Goal: Leave review/rating: Share an evaluation or opinion about a product, service, or content

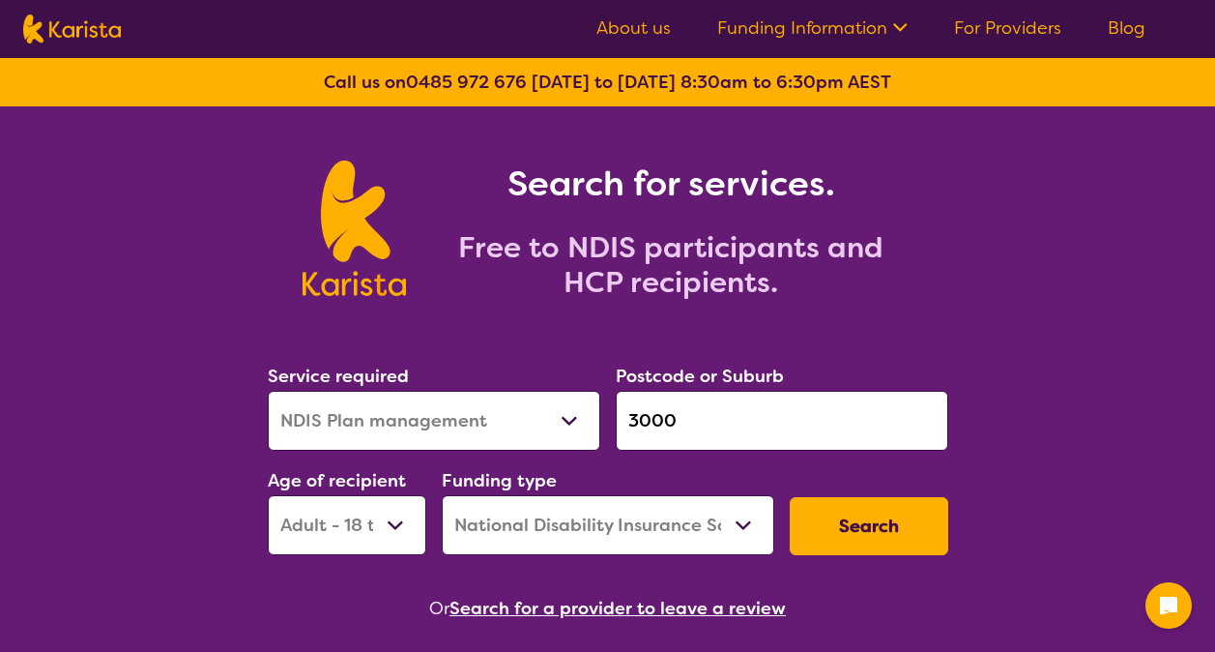
select select "NDIS Plan management"
select select "AD"
select select "NDIS"
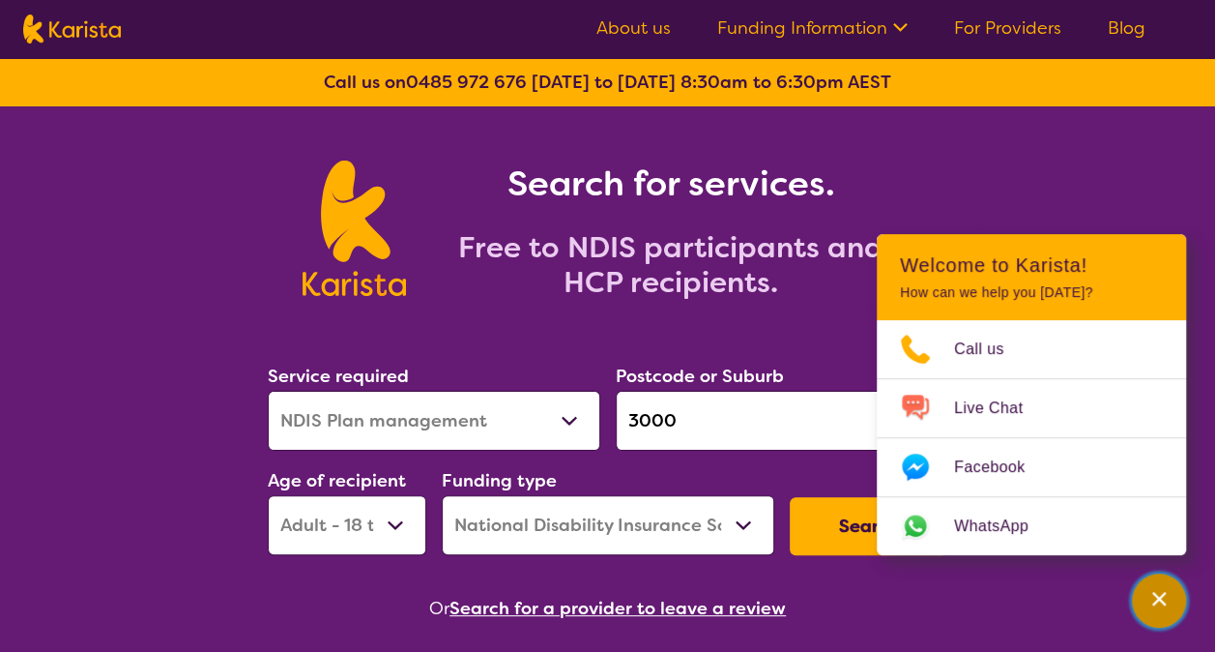
click at [1149, 593] on icon "Channel Menu" at bounding box center [1158, 598] width 19 height 19
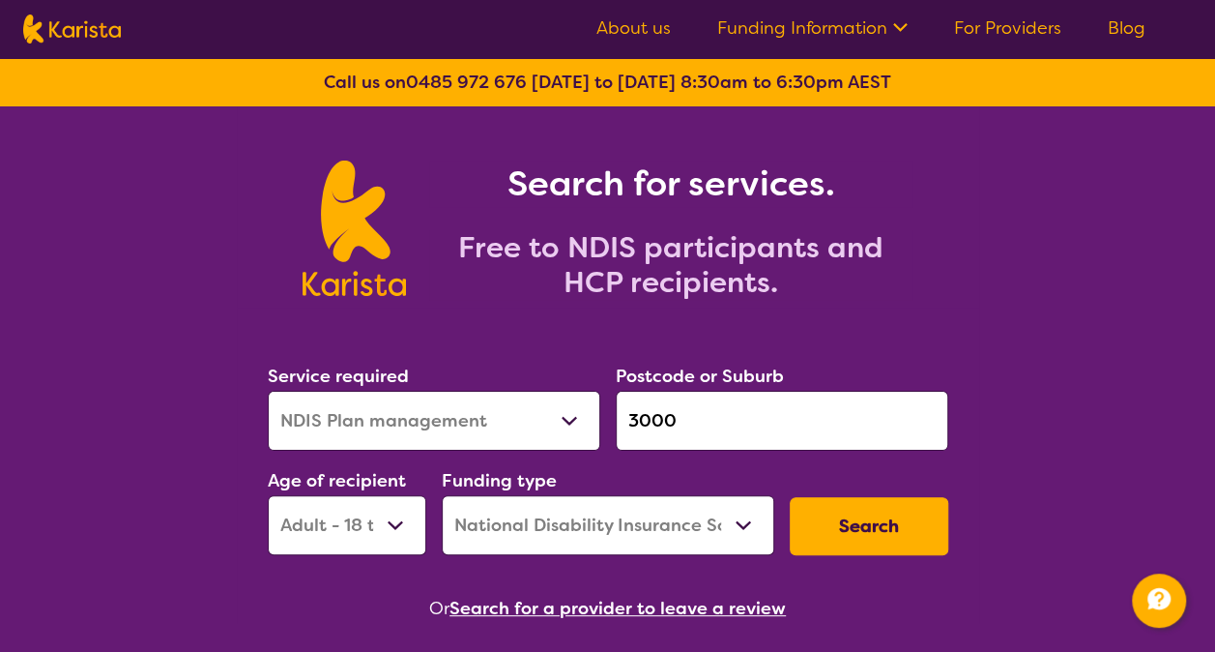
click at [730, 415] on input "3000" at bounding box center [782, 421] width 333 height 60
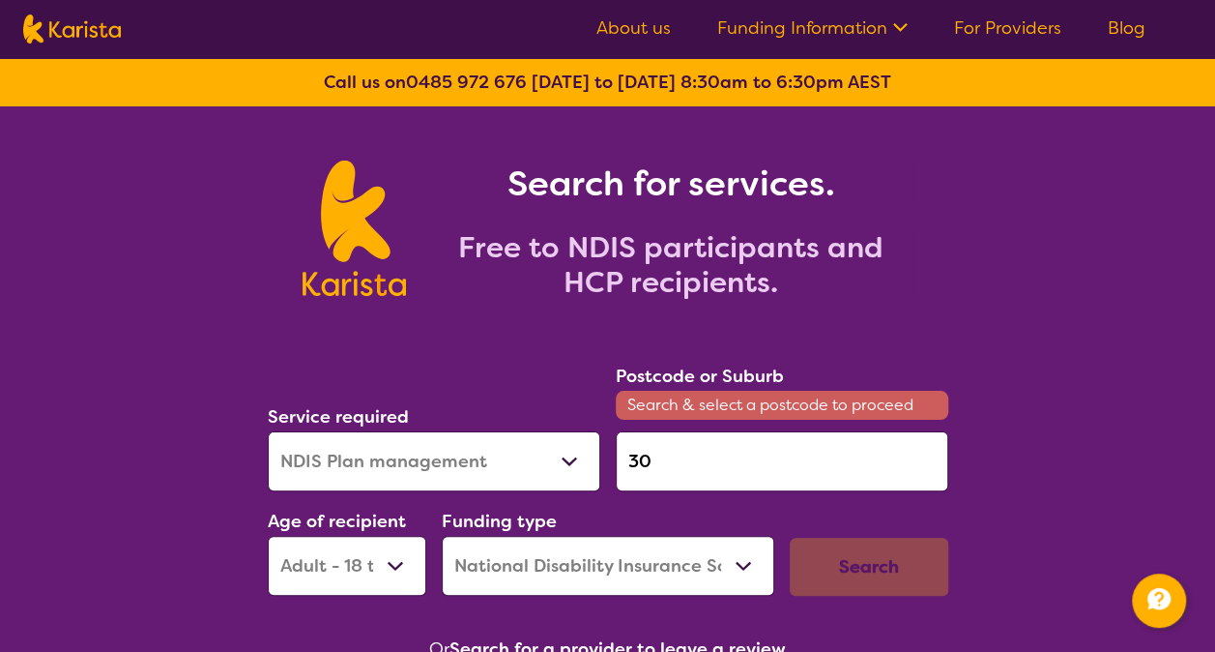
type input "3"
type input "2444"
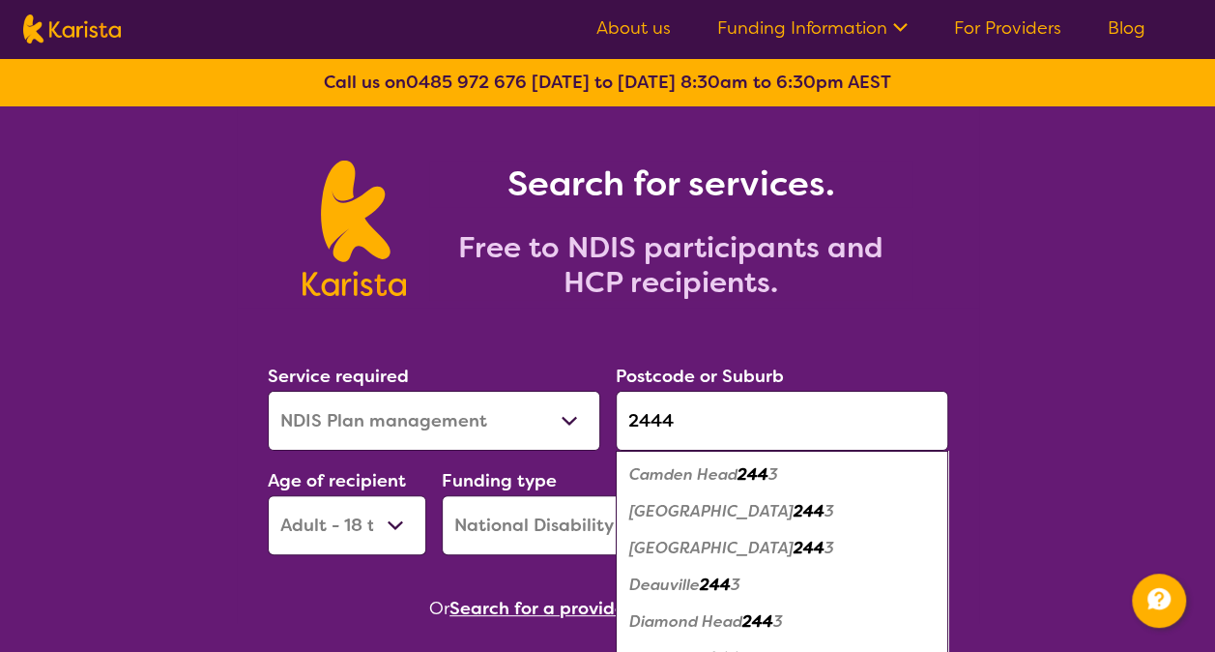
click button "Search" at bounding box center [869, 526] width 159 height 58
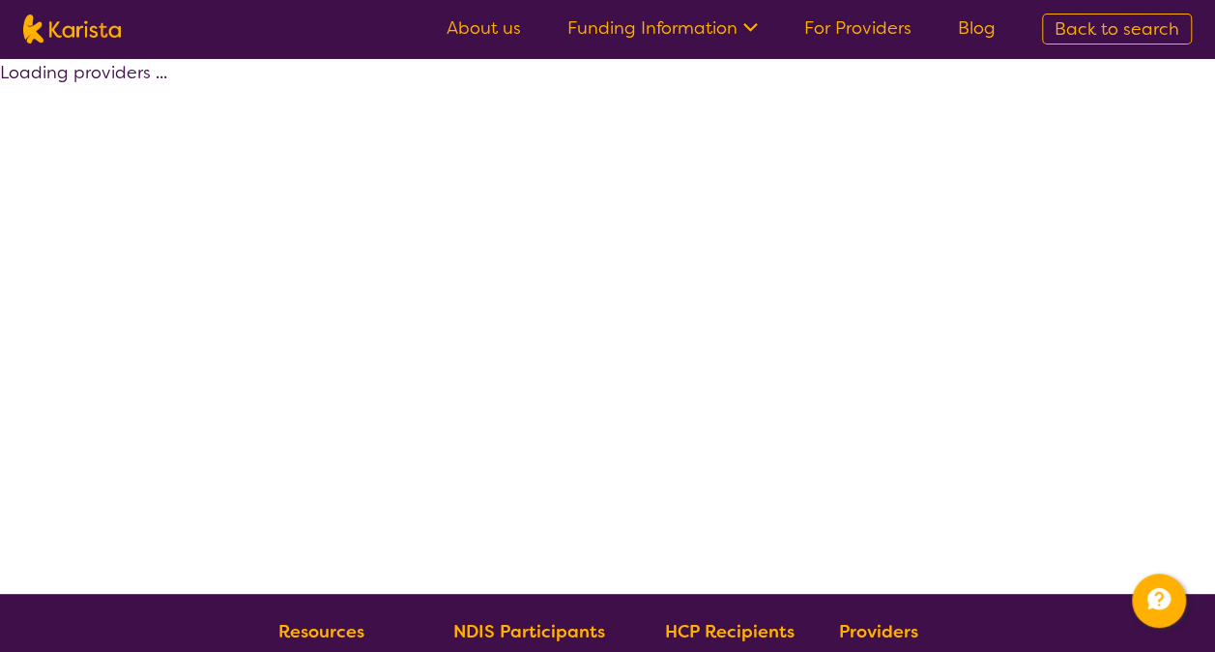
select select "by_score"
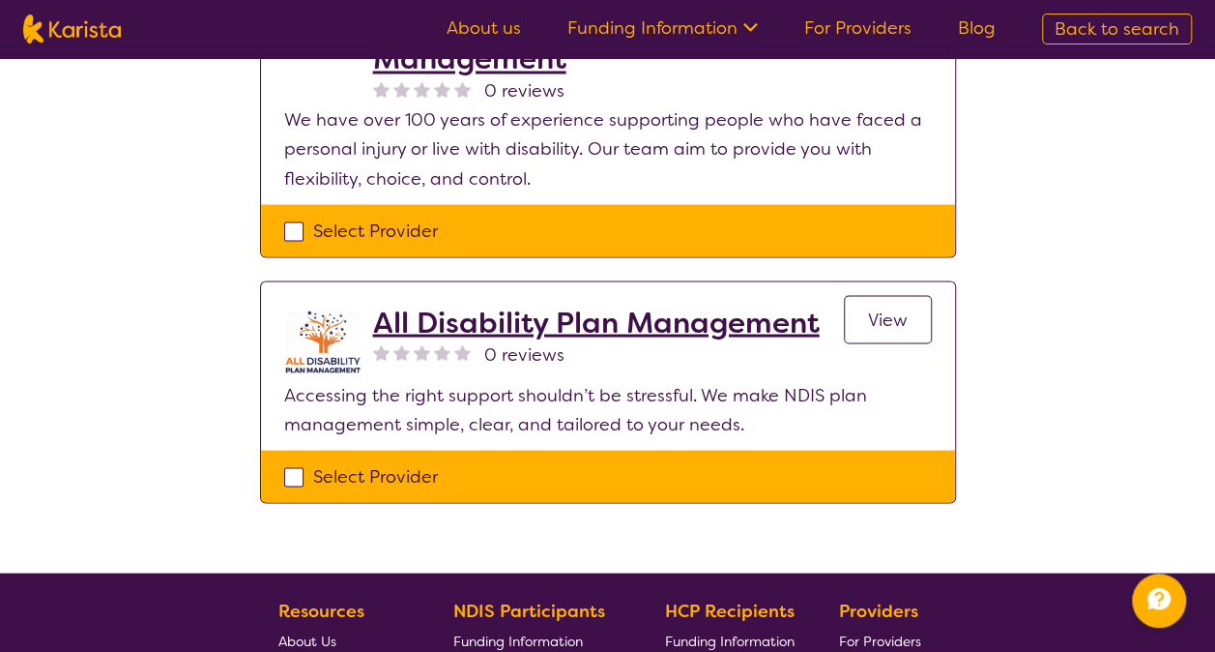
scroll to position [1641, 0]
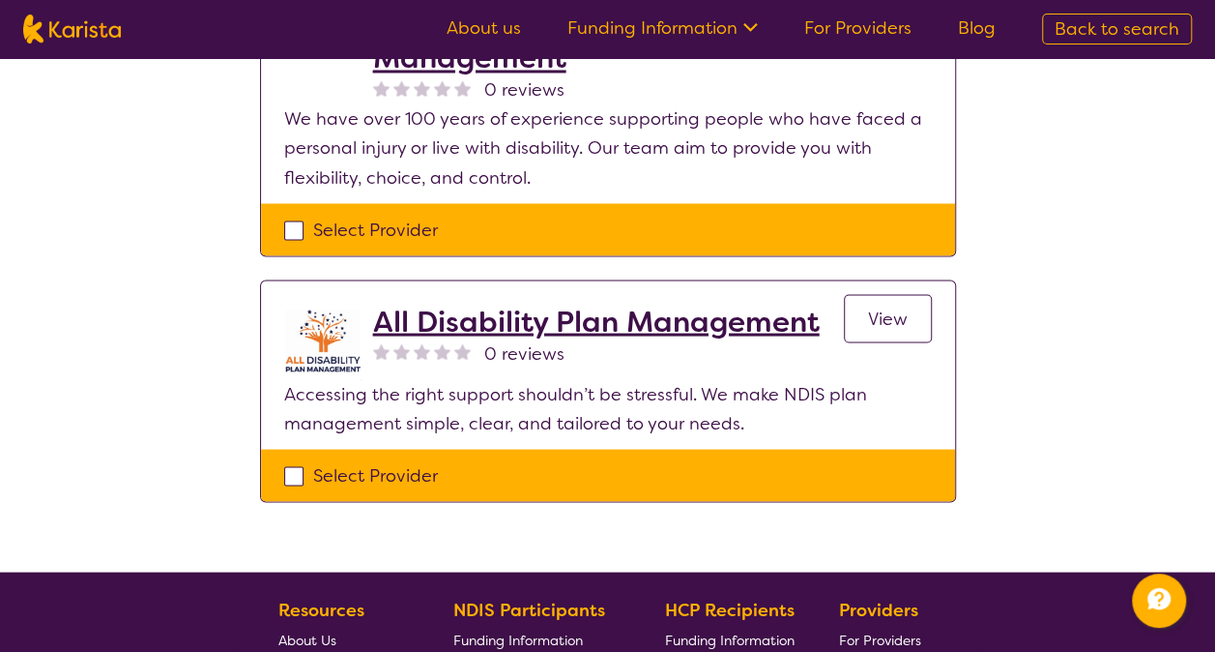
click at [632, 324] on h2 "All Disability Plan Management" at bounding box center [596, 321] width 447 height 35
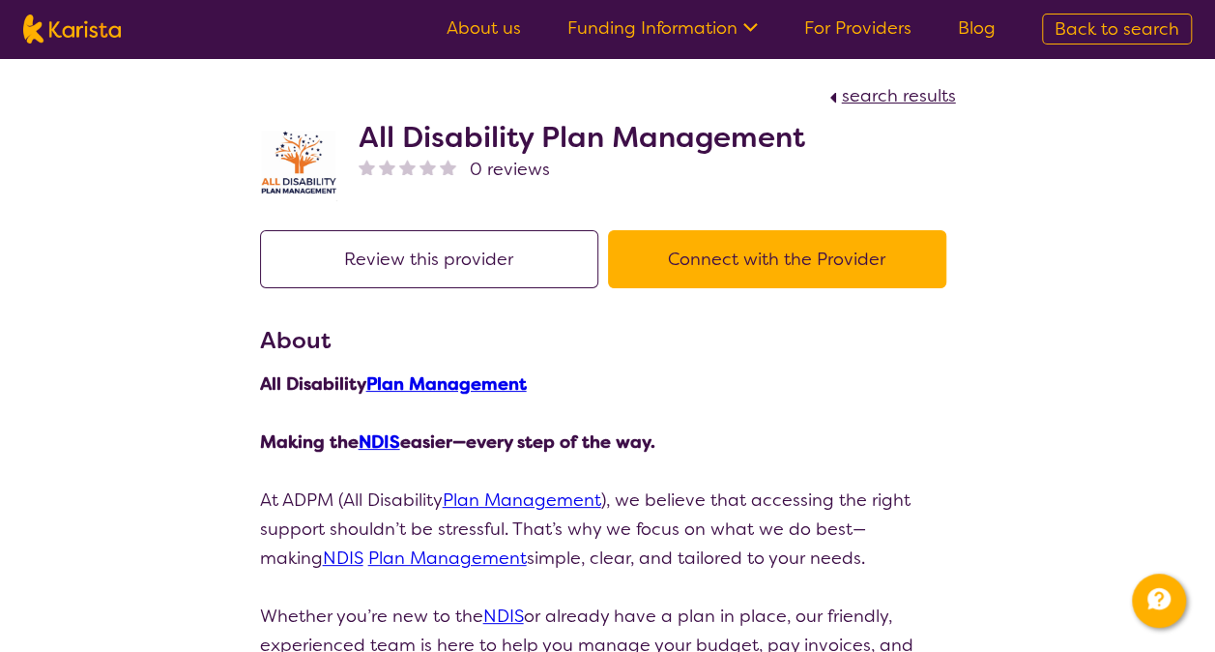
click at [452, 251] on button "Review this provider" at bounding box center [429, 259] width 338 height 58
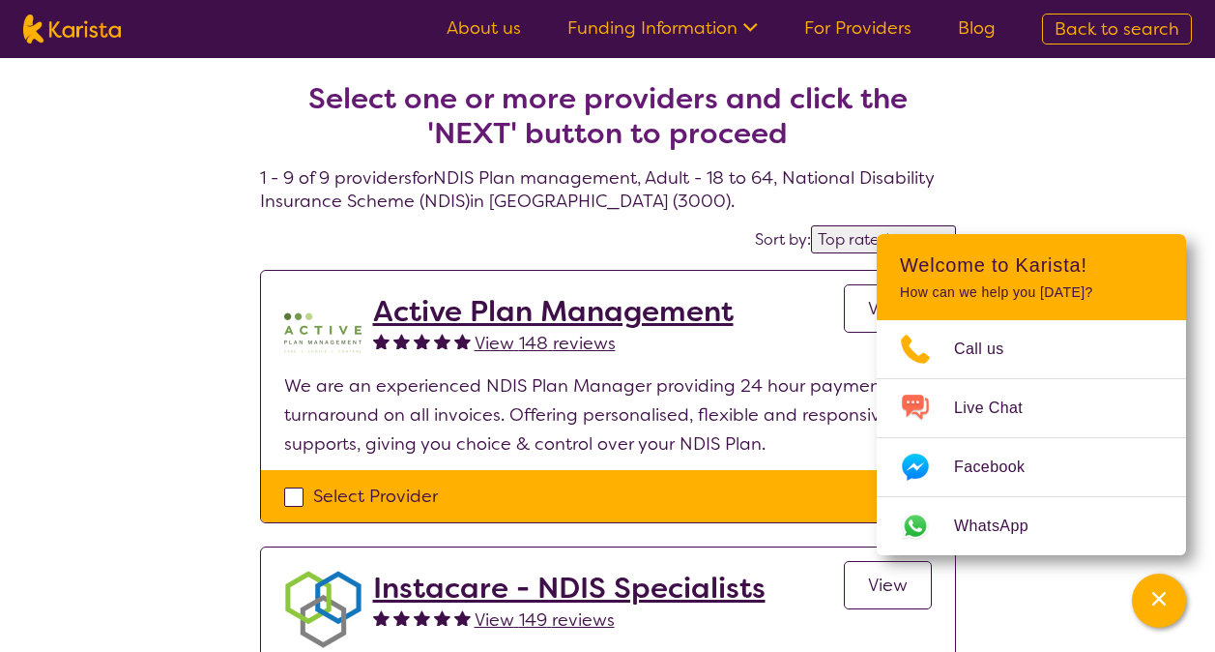
select select "by_score"
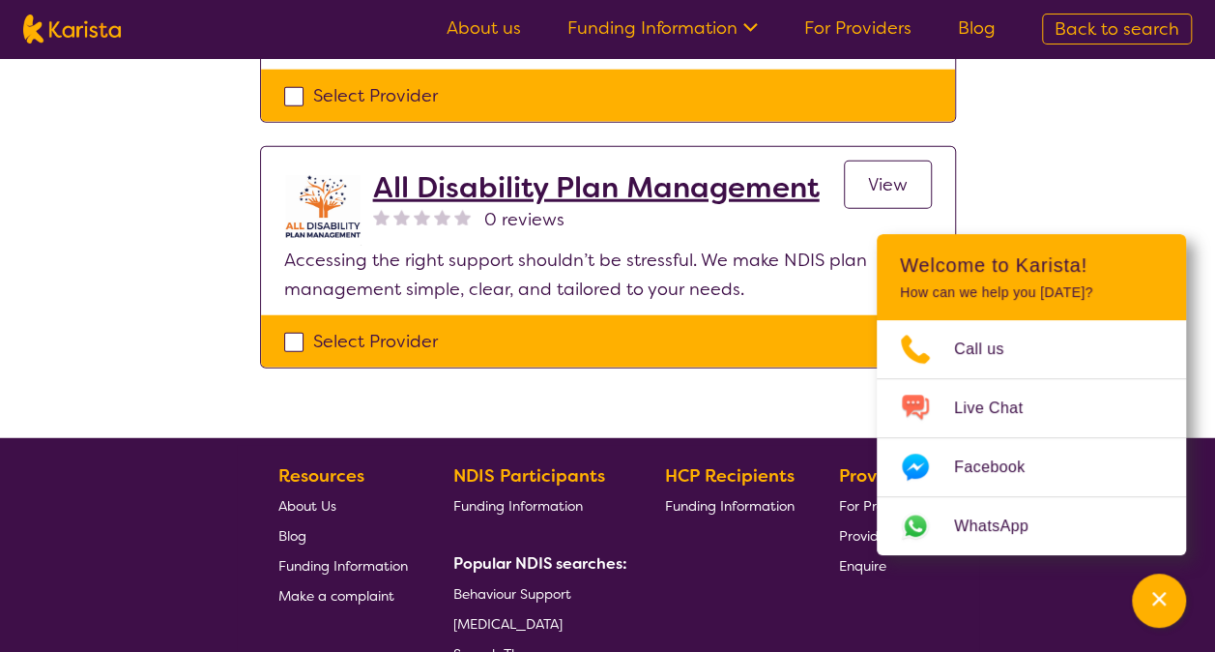
scroll to position [2336, 0]
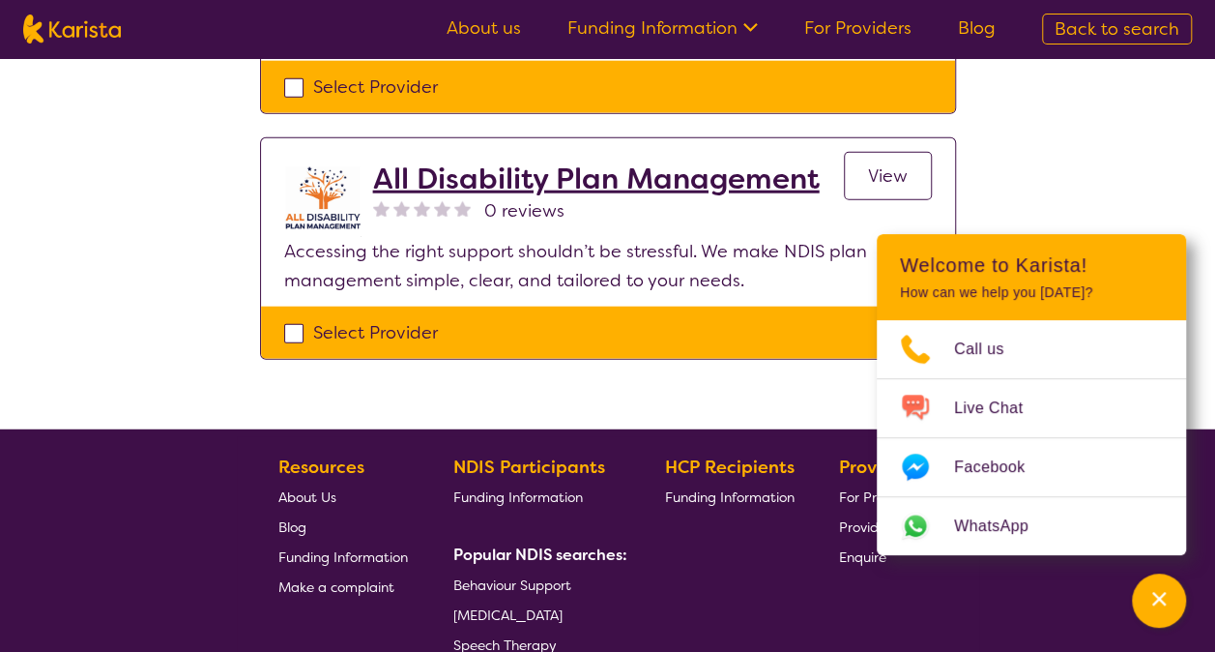
click at [602, 171] on h2 "All Disability Plan Management" at bounding box center [596, 178] width 447 height 35
